Goal: Contribute content: Contribute content

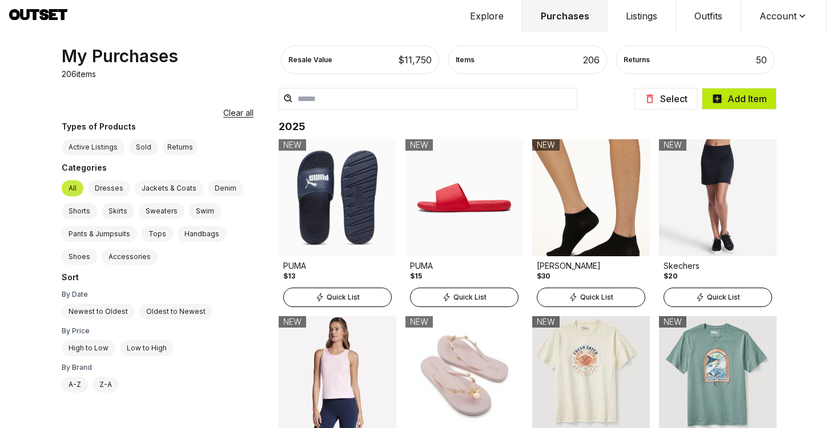
click at [721, 96] on icon "button" at bounding box center [717, 99] width 9 height 9
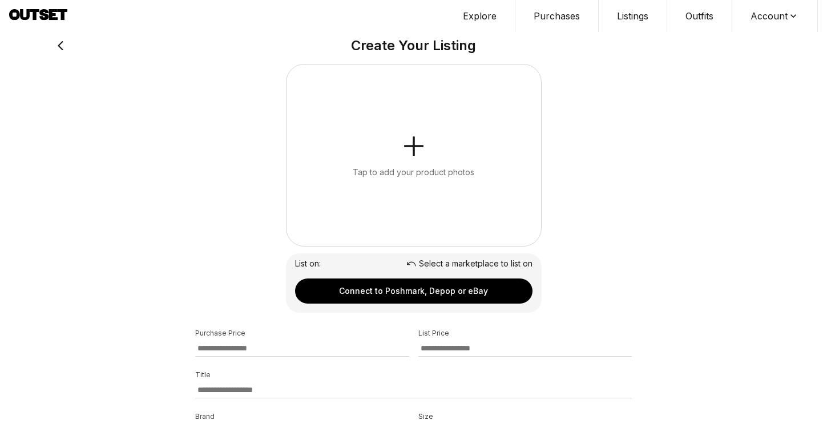
click at [415, 143] on icon "button" at bounding box center [413, 145] width 27 height 27
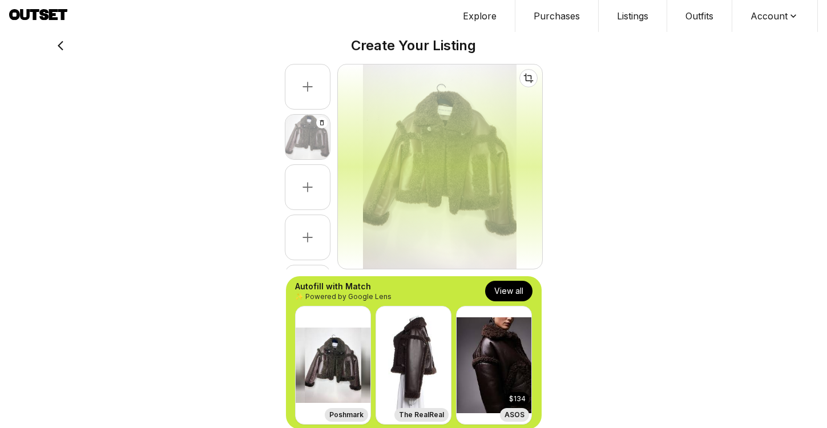
select select "**********"
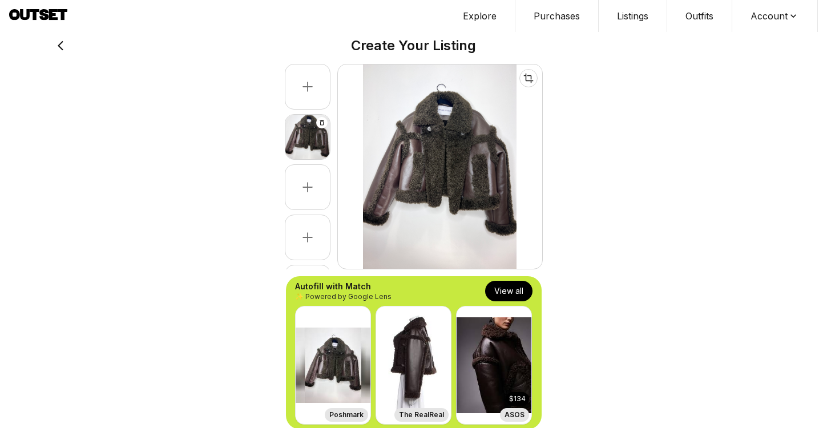
click at [509, 295] on button "View all" at bounding box center [508, 291] width 47 height 21
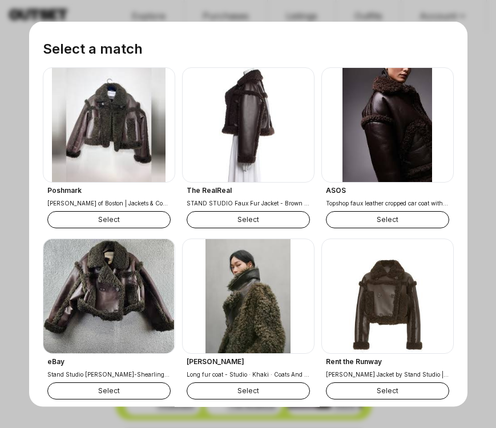
click at [143, 214] on button "Select" at bounding box center [108, 219] width 123 height 17
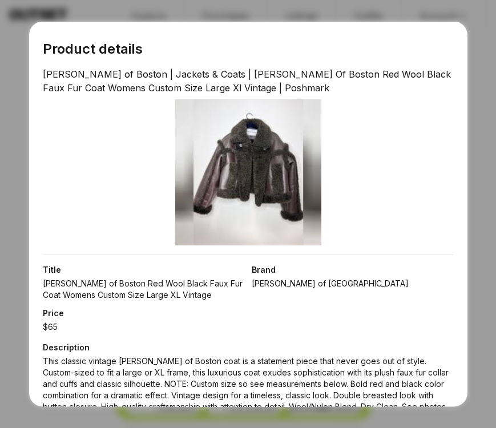
scroll to position [235, 0]
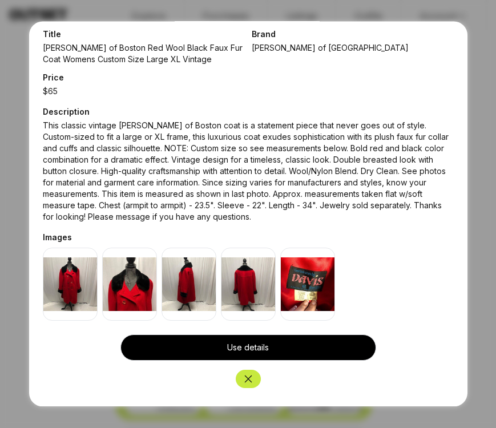
click at [251, 380] on button "Close" at bounding box center [248, 379] width 25 height 18
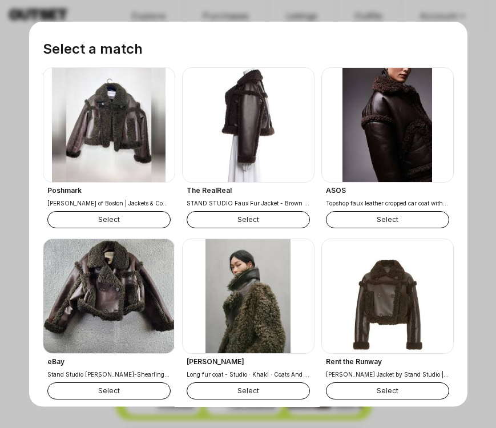
click at [403, 222] on button "Select" at bounding box center [387, 219] width 123 height 17
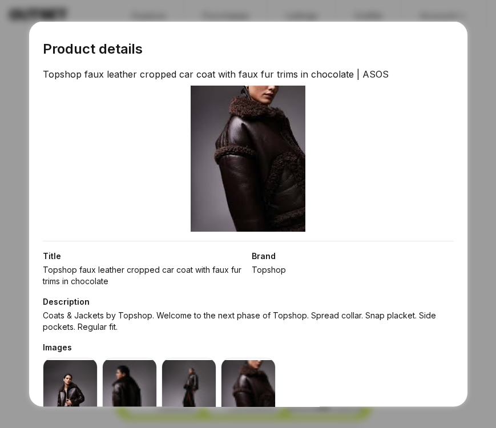
scroll to position [110, 0]
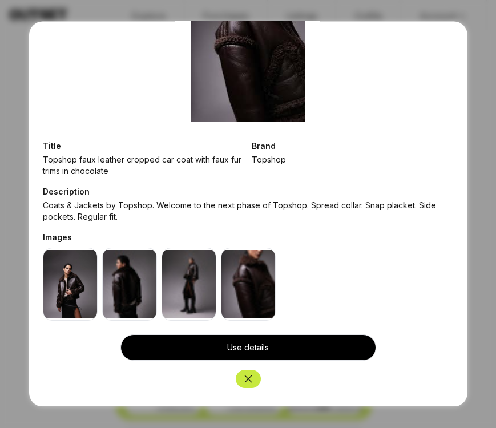
click at [237, 381] on button "Close" at bounding box center [248, 379] width 25 height 18
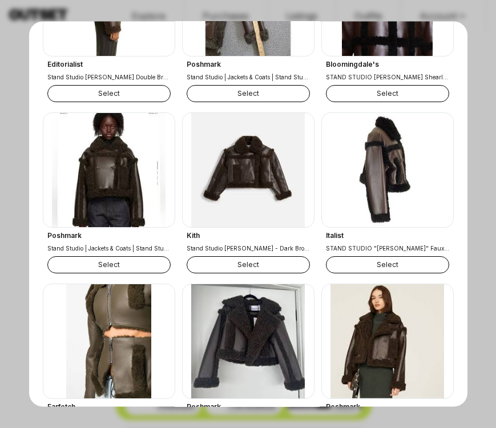
scroll to position [806, 0]
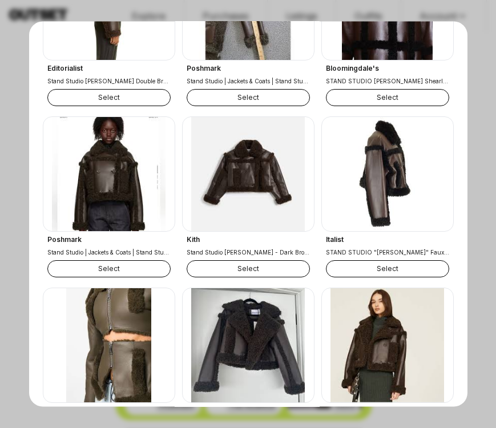
click at [240, 274] on button "Select" at bounding box center [248, 268] width 123 height 17
